Goal: Navigation & Orientation: Go to known website

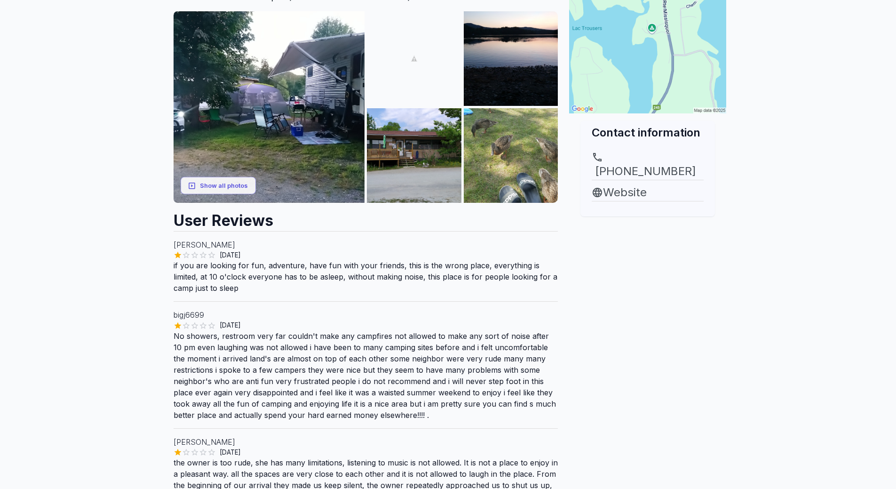
scroll to position [141, 0]
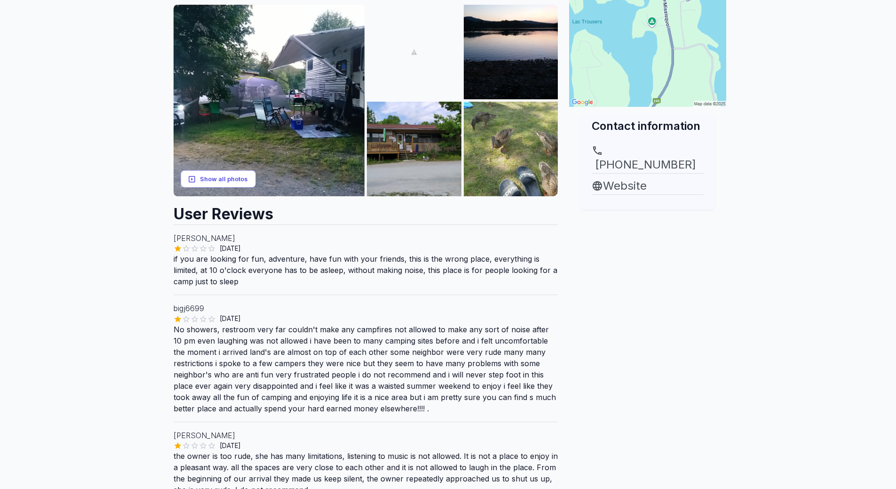
click at [196, 183] on icon "button" at bounding box center [192, 179] width 8 height 8
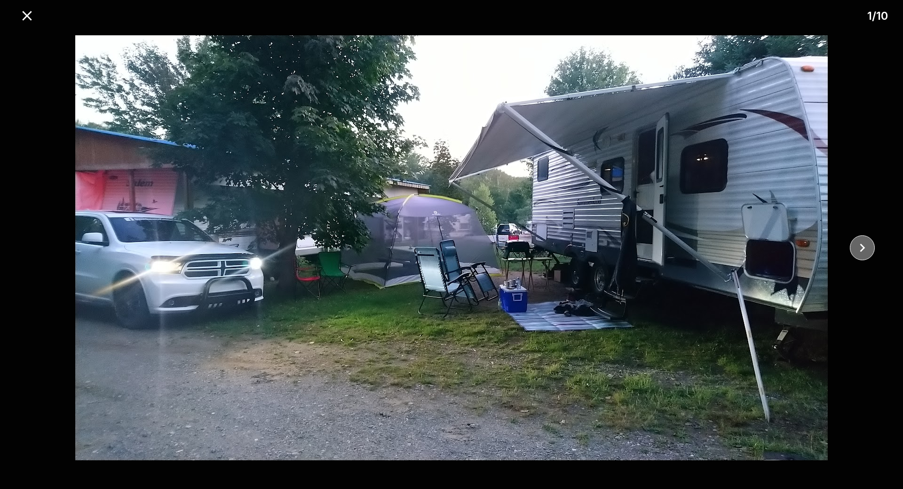
click at [870, 242] on icon "close" at bounding box center [862, 247] width 16 height 16
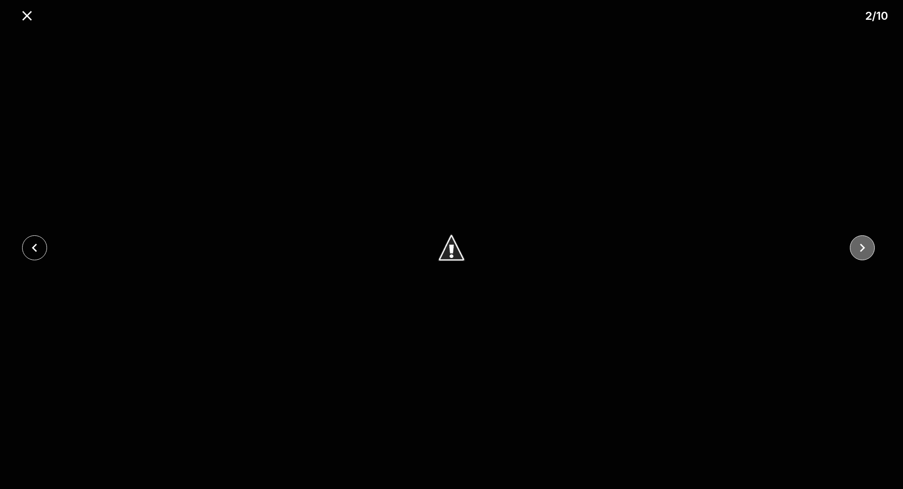
click at [870, 242] on icon "close" at bounding box center [862, 247] width 16 height 16
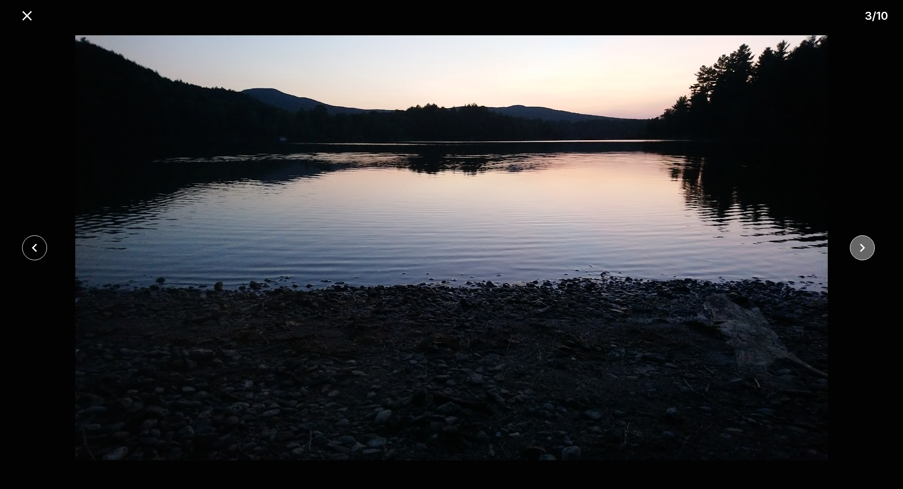
click at [870, 242] on icon "close" at bounding box center [862, 247] width 16 height 16
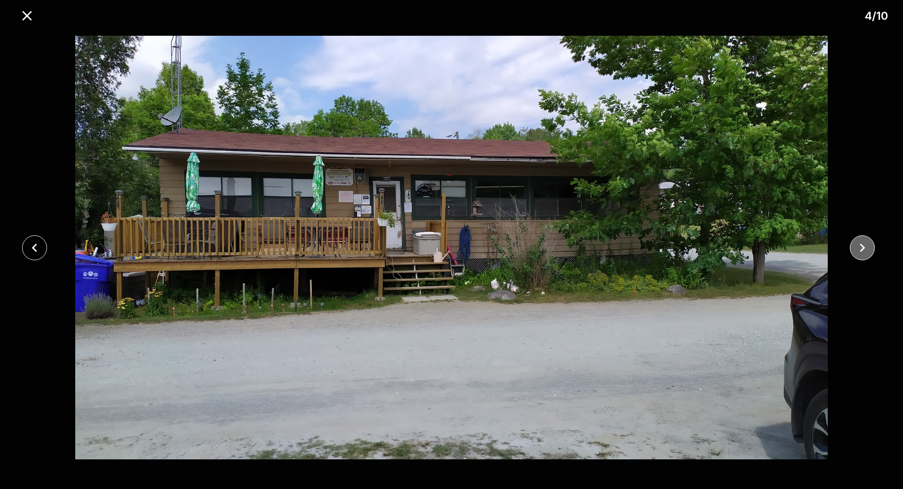
click at [870, 242] on icon "close" at bounding box center [862, 247] width 16 height 16
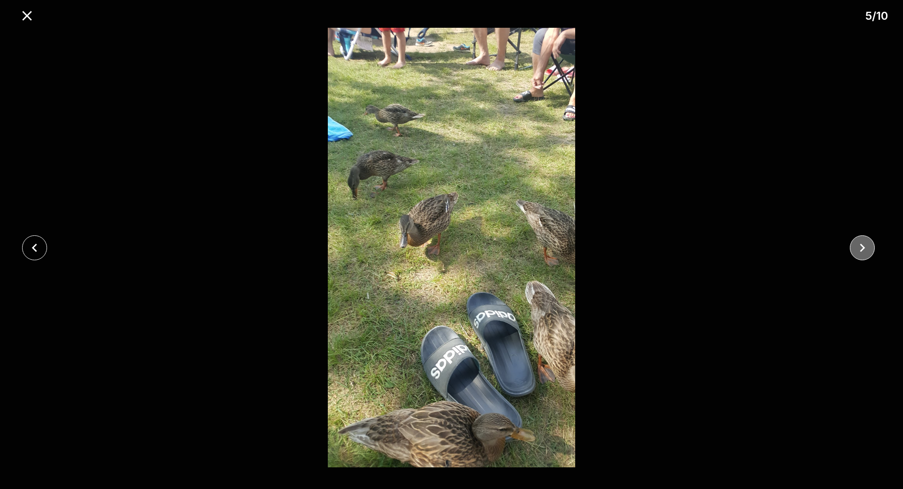
click at [870, 242] on icon "close" at bounding box center [862, 247] width 16 height 16
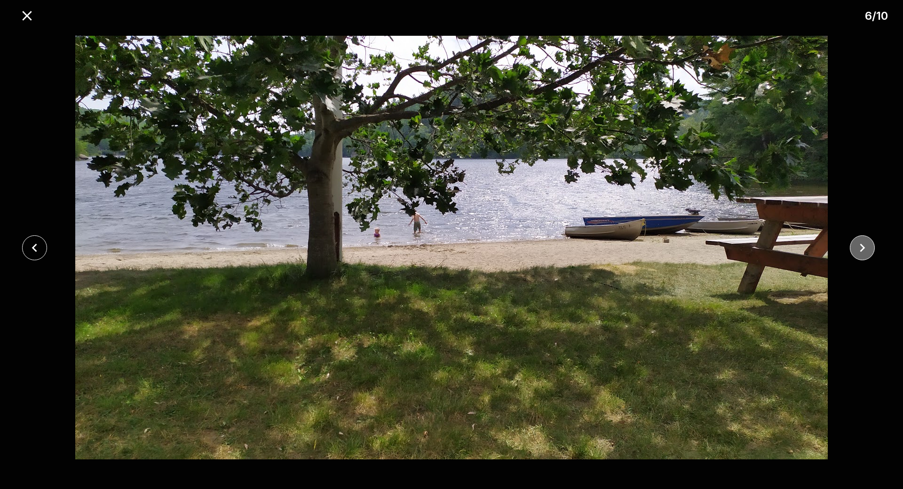
click at [870, 242] on icon "close" at bounding box center [862, 247] width 16 height 16
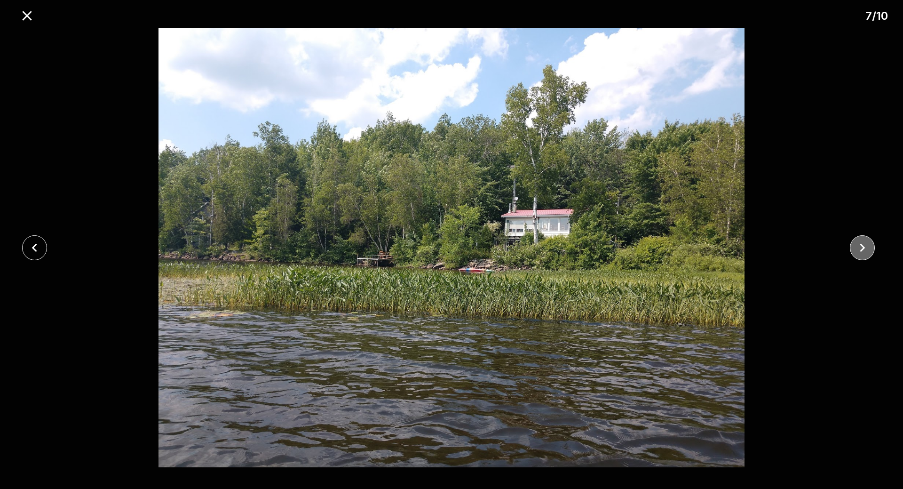
click at [861, 250] on icon "close" at bounding box center [862, 247] width 5 height 8
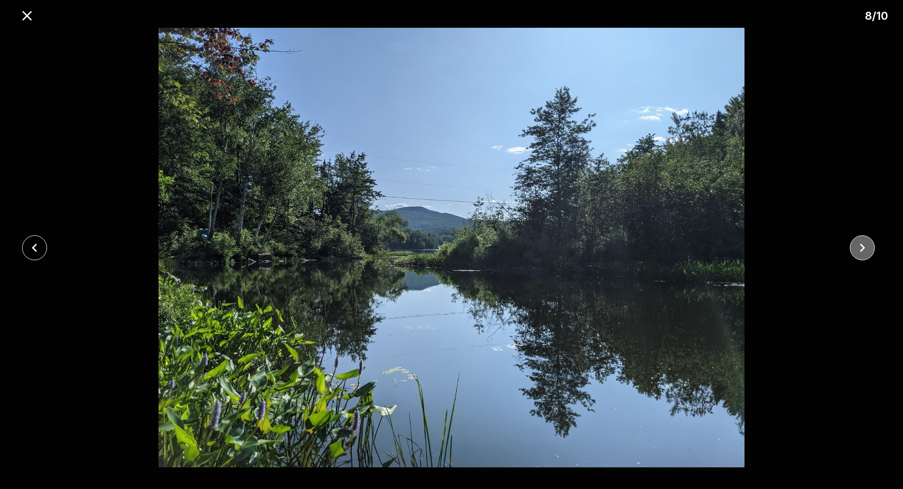
click at [860, 245] on icon "close" at bounding box center [862, 247] width 16 height 16
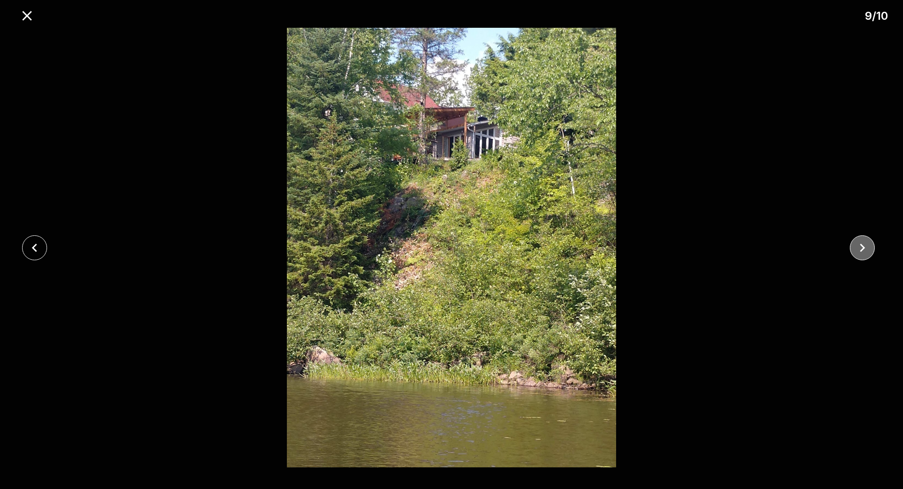
click at [860, 245] on icon "close" at bounding box center [862, 247] width 16 height 16
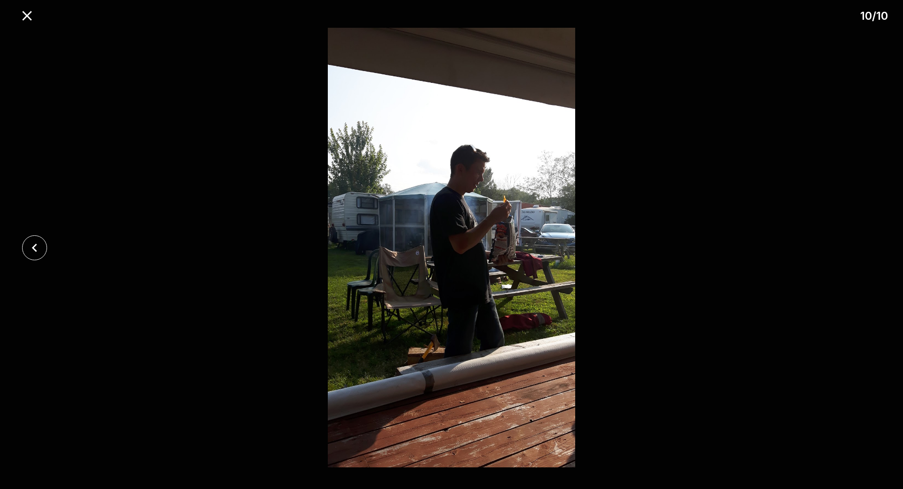
click at [860, 245] on div at bounding box center [451, 247] width 903 height 439
click at [24, 14] on icon "close" at bounding box center [27, 16] width 16 height 16
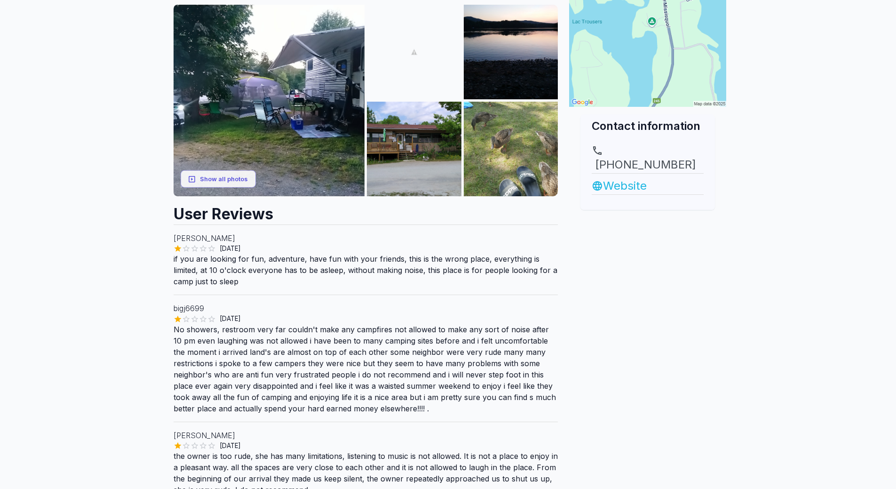
click at [626, 177] on link "Website" at bounding box center [648, 185] width 112 height 17
